Goal: Find specific page/section: Locate a particular part of the current website

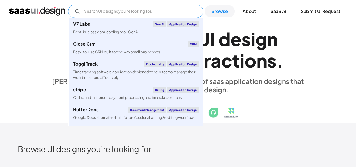
click at [131, 12] on input "Email Form" at bounding box center [135, 12] width 135 height 14
click at [88, 7] on input "Email Form" at bounding box center [135, 12] width 135 height 14
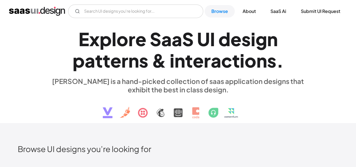
click at [16, 38] on div "E x p l o r e S a a S U I d e s i g n p a t t e r n s & i n t e r a c t i o n s…" at bounding box center [178, 73] width 338 height 101
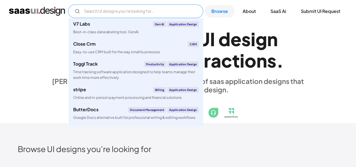
click at [92, 12] on input "Email Form" at bounding box center [135, 12] width 135 height 14
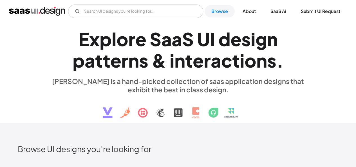
click at [23, 50] on div "E x p l o r e S a a S U I d e s i g n p a t t e r n s & i n t e r a c t i o n s…" at bounding box center [178, 73] width 338 height 101
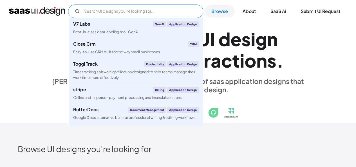
click at [99, 8] on input "Email Form" at bounding box center [135, 12] width 135 height 14
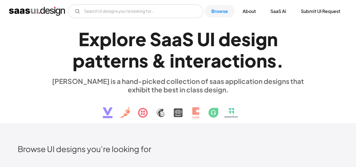
click at [62, 40] on h1 "E x p l o r e S a a S U I d e s i g n p a t t e r n s & i n t e r a c t i o n s…" at bounding box center [178, 49] width 259 height 43
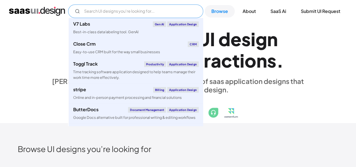
click at [87, 9] on input "Email Form" at bounding box center [135, 12] width 135 height 14
type input "f"
click at [46, 39] on div "E x p l o r e S a a S U I d e s i g n p a t t e r n s & i n t e r a c t i o n s…" at bounding box center [178, 73] width 338 height 101
